Goal: Information Seeking & Learning: Learn about a topic

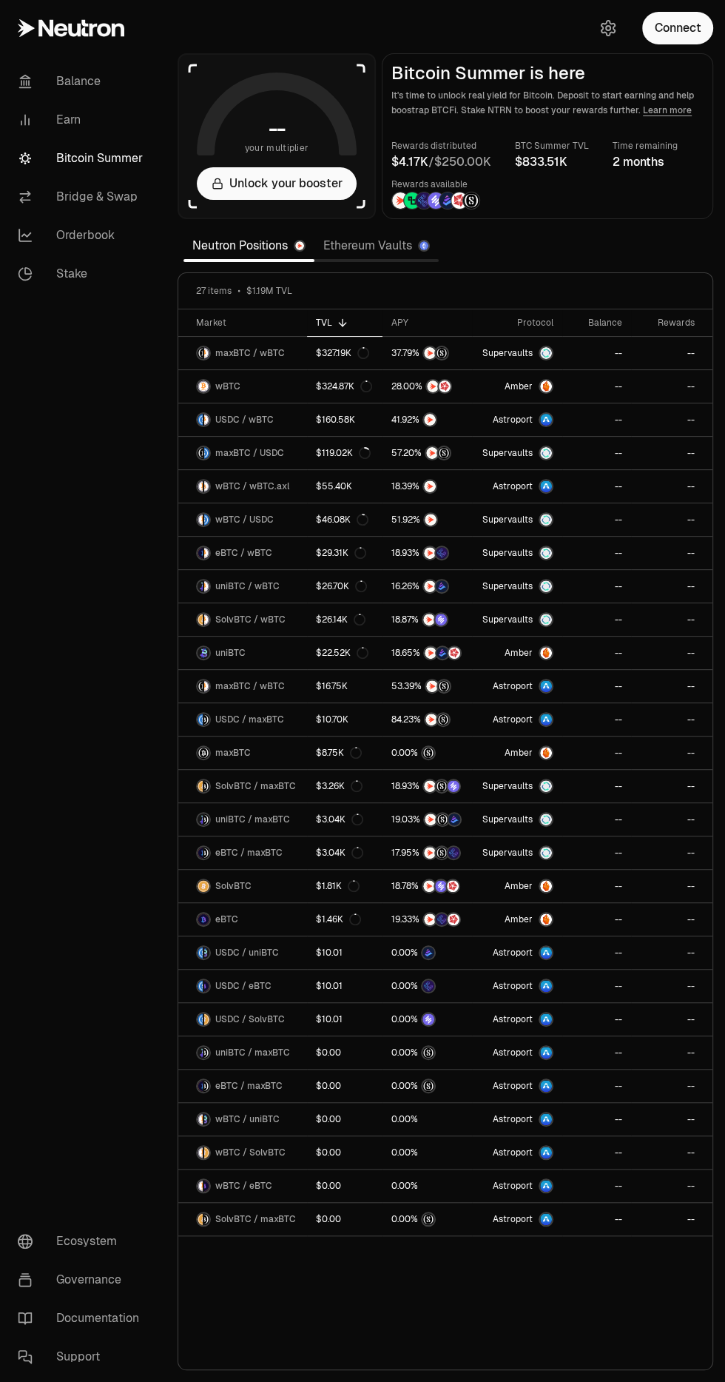
click at [374, 245] on link "Ethereum Vaults" at bounding box center [377, 246] width 124 height 30
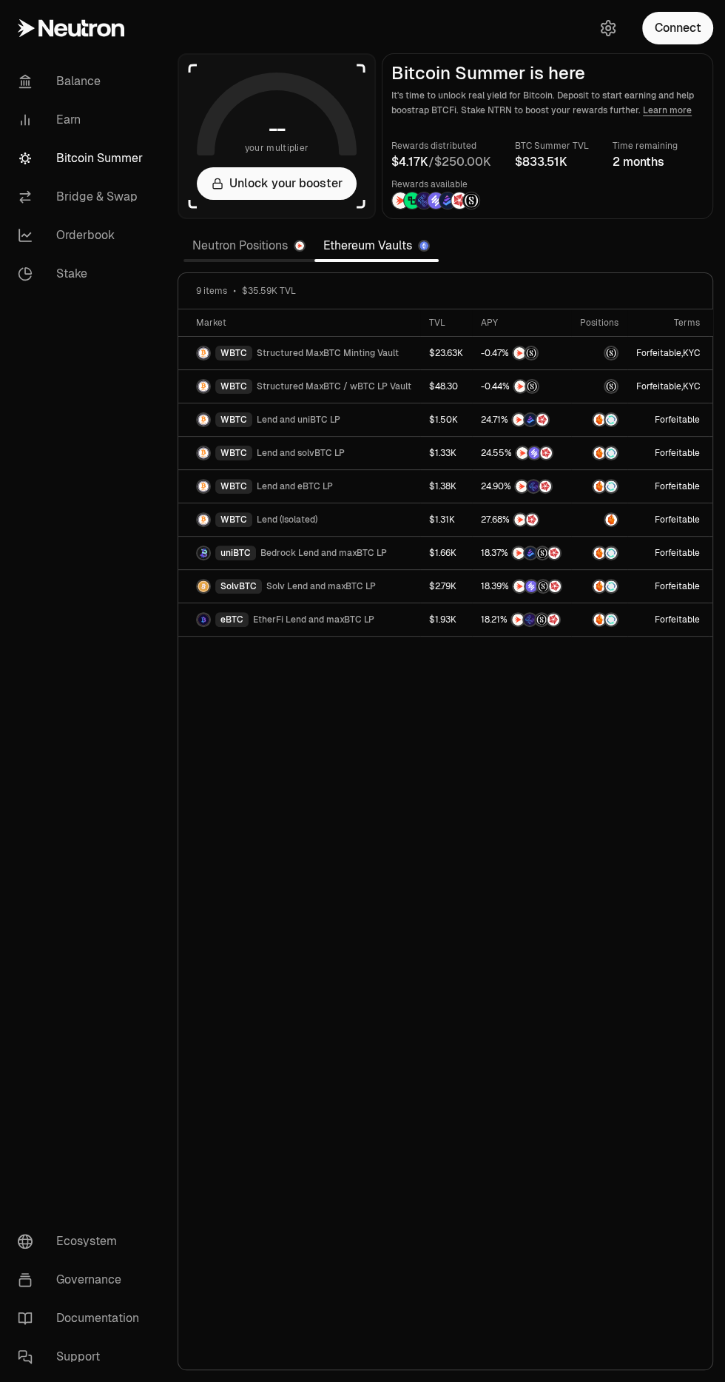
click at [248, 244] on link "Neutron Positions" at bounding box center [249, 246] width 131 height 30
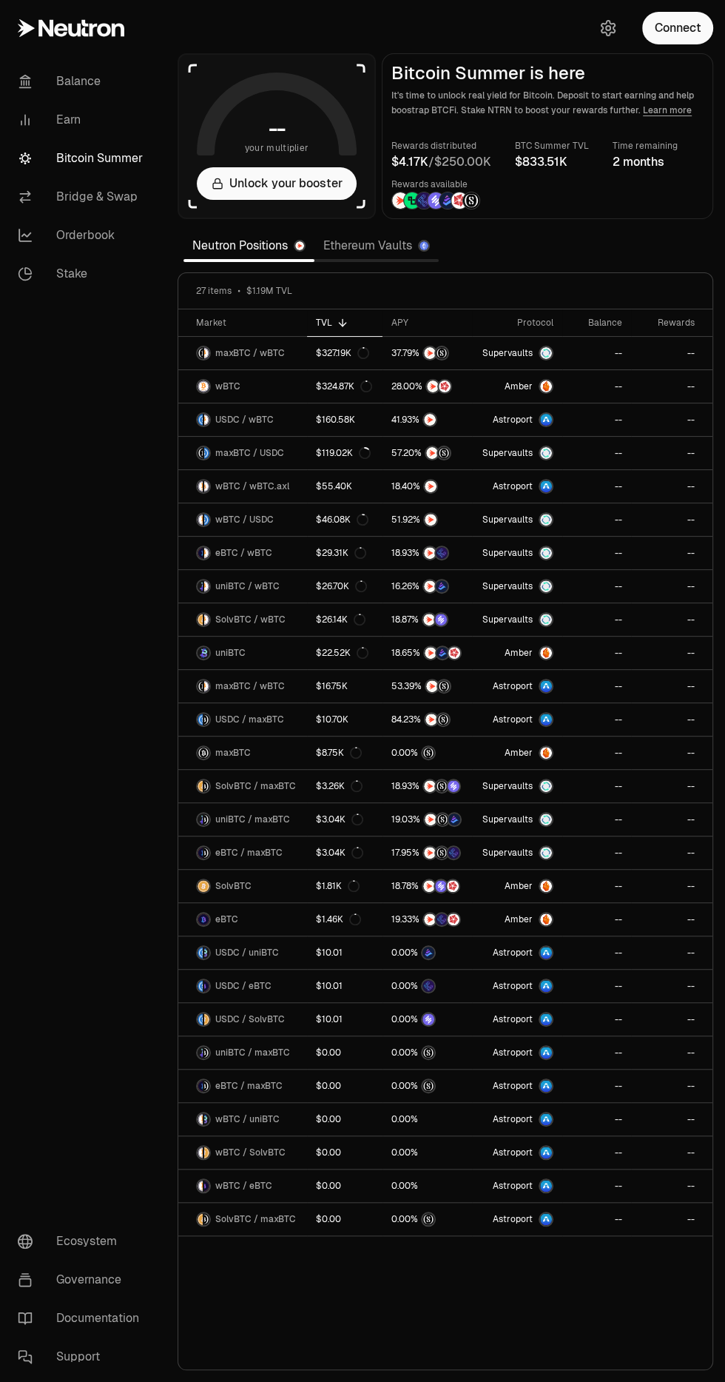
click at [398, 322] on div "APY" at bounding box center [428, 323] width 72 height 12
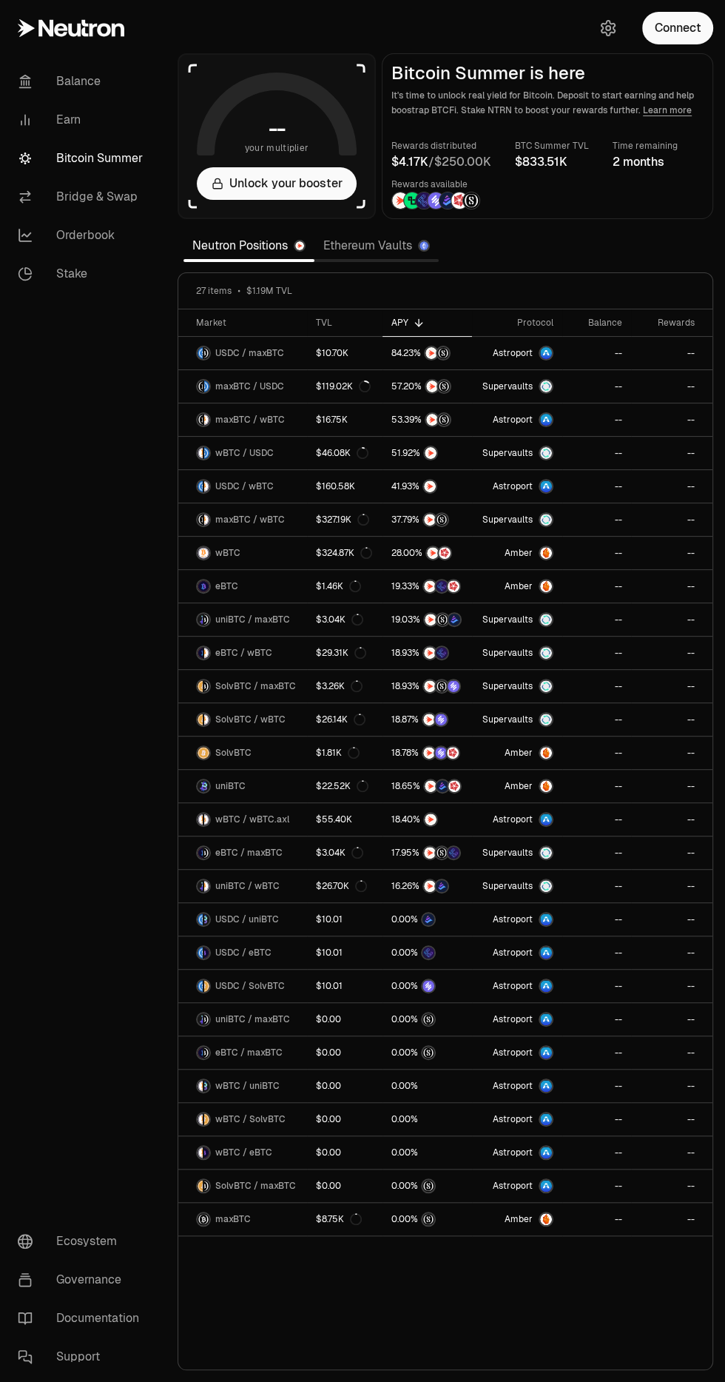
click at [64, 112] on link "Earn" at bounding box center [83, 120] width 154 height 38
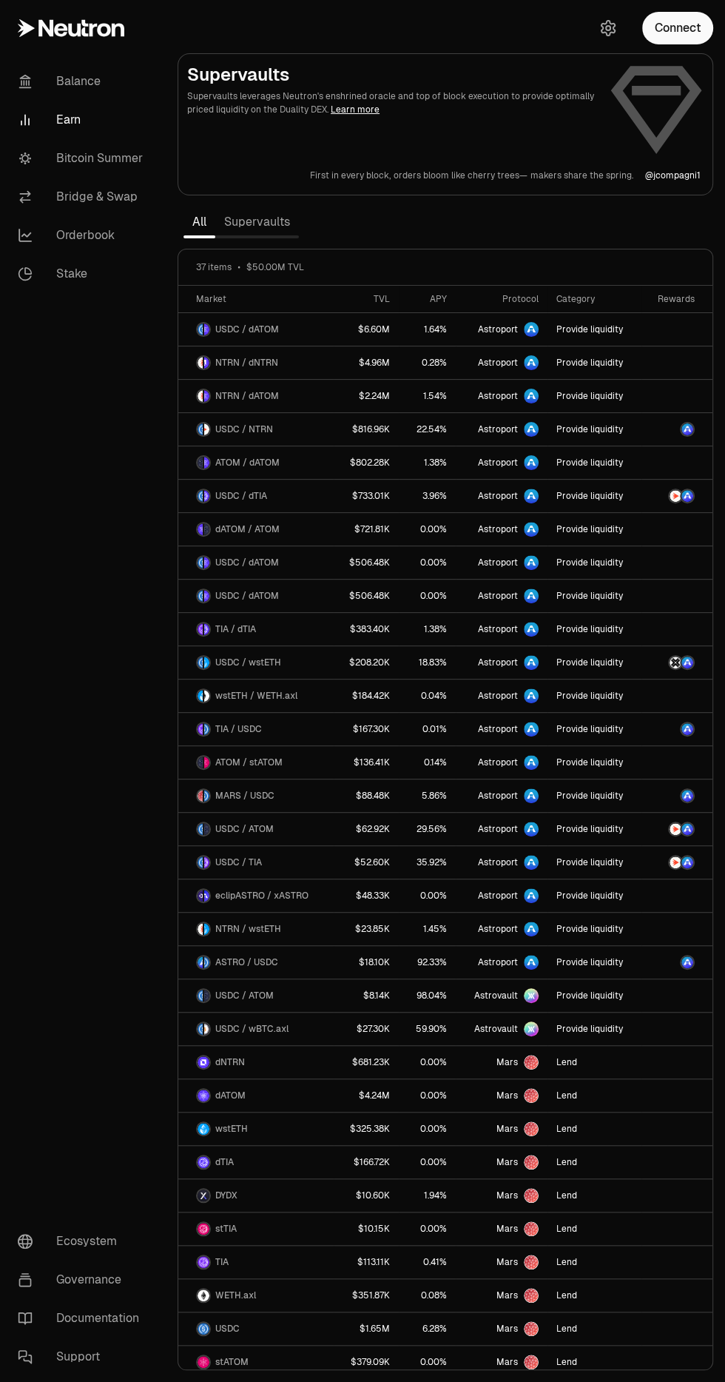
click at [253, 218] on link "Supervaults" at bounding box center [257, 222] width 84 height 30
